Goal: Information Seeking & Learning: Learn about a topic

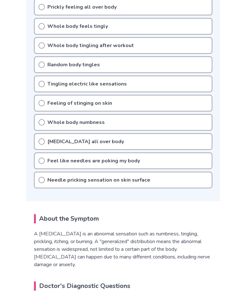
scroll to position [231, 0]
click at [43, 181] on icon at bounding box center [41, 180] width 6 height 6
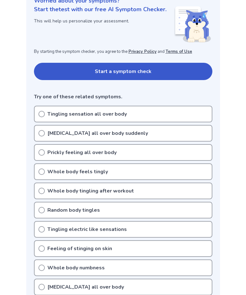
scroll to position [77, 0]
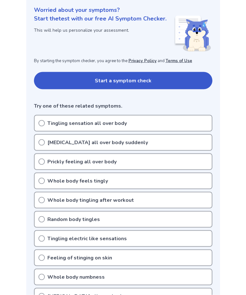
click at [40, 127] on div "Tingling sensation all over body" at bounding box center [123, 123] width 178 height 17
